Goal: Task Accomplishment & Management: Complete application form

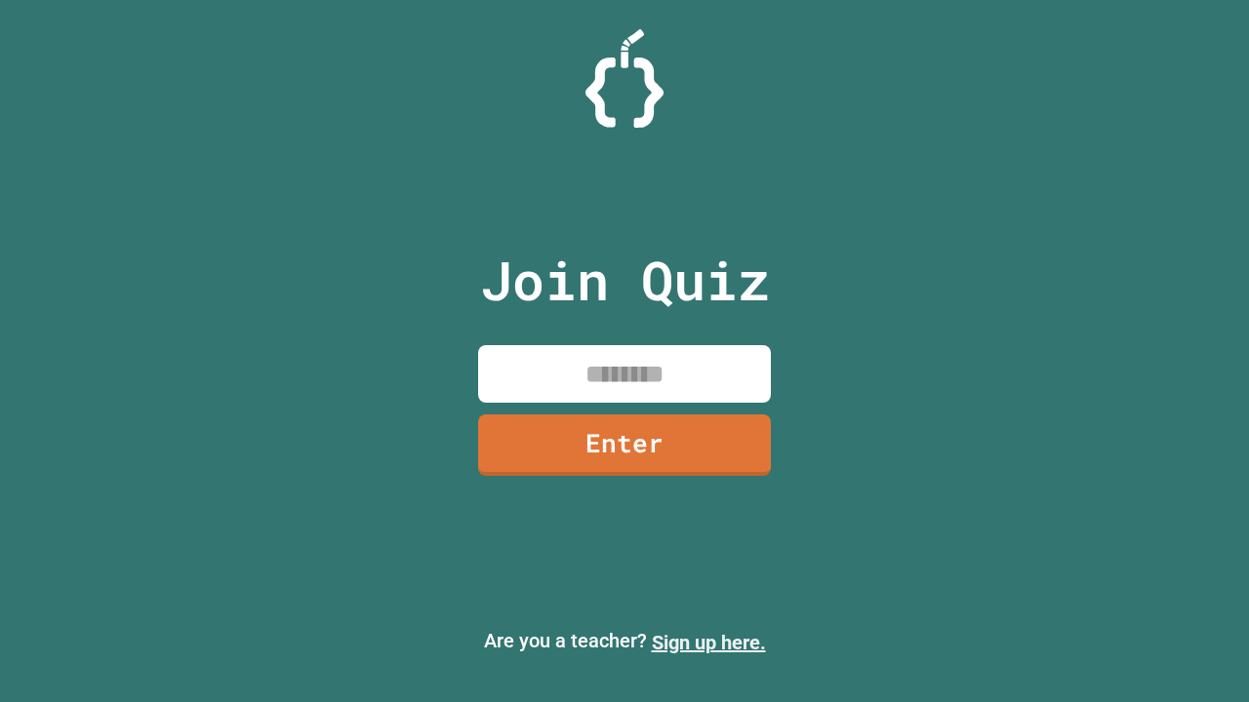
click at [708, 643] on link "Sign up here." at bounding box center [709, 642] width 114 height 23
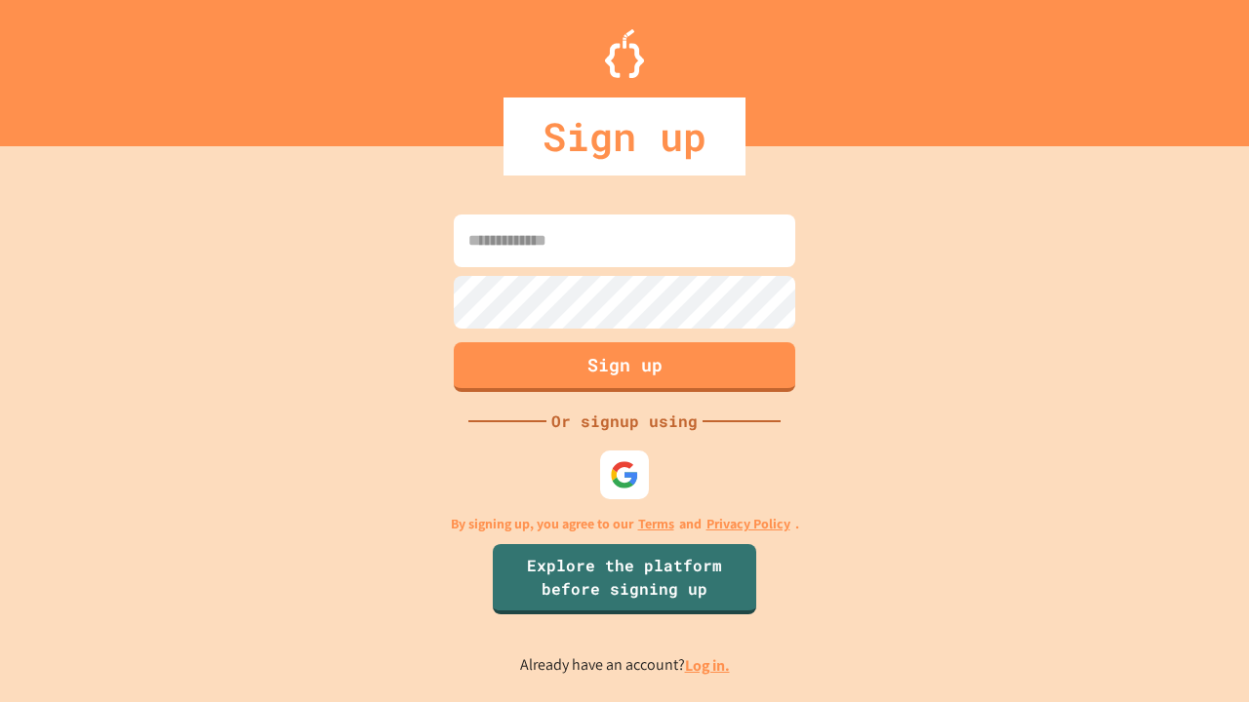
click at [708, 665] on link "Log in." at bounding box center [707, 665] width 45 height 20
